Goal: Task Accomplishment & Management: Use online tool/utility

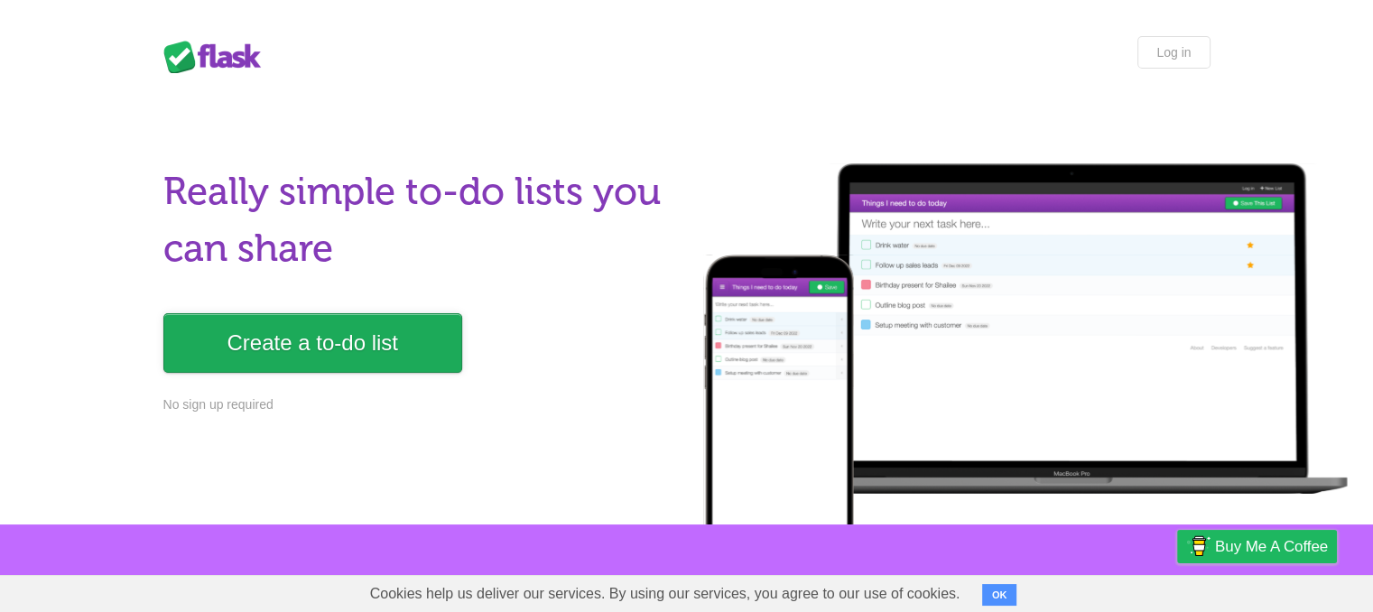
click at [392, 347] on link "Create a to-do list" at bounding box center [312, 343] width 299 height 60
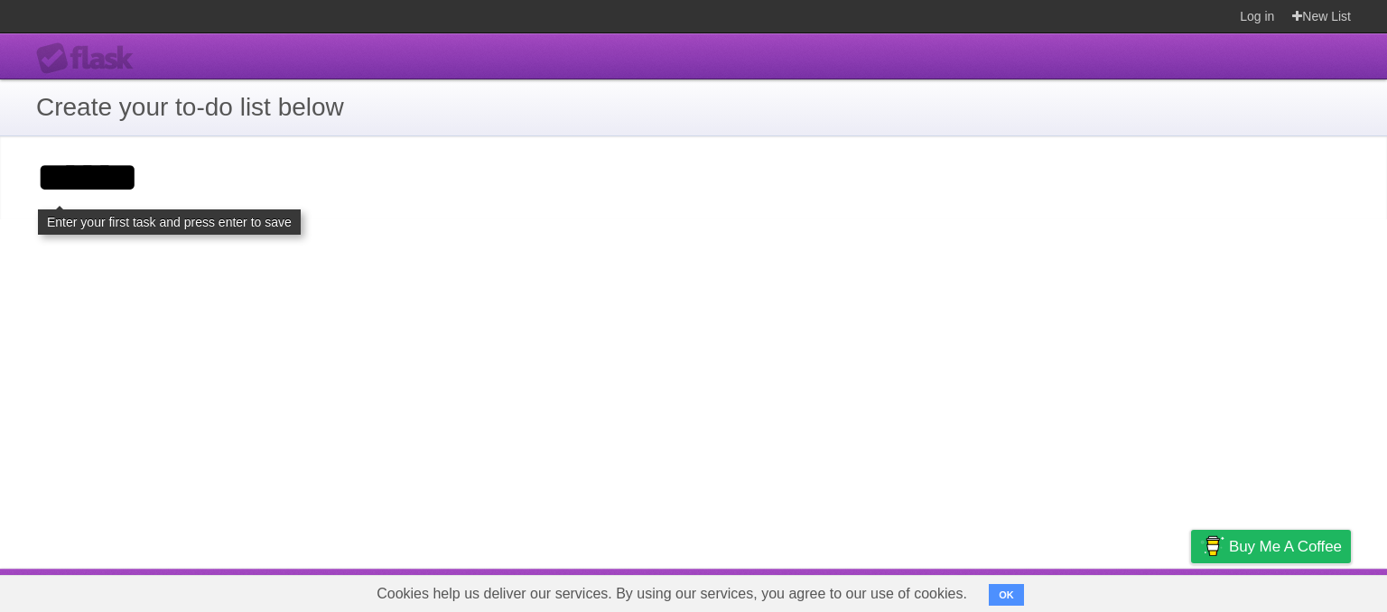
type input "******"
click input "**********" at bounding box center [0, 0] width 0 height 0
